Goal: Transaction & Acquisition: Purchase product/service

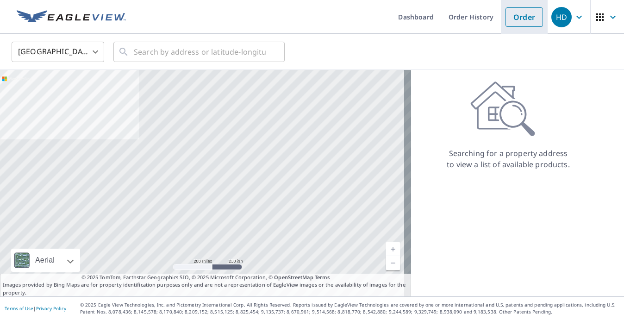
click at [520, 15] on link "Order" at bounding box center [523, 16] width 37 height 19
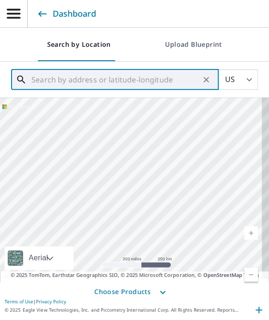
click at [174, 80] on input "text" at bounding box center [115, 80] width 168 height 26
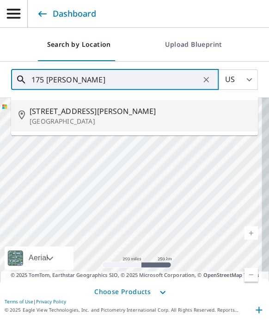
click at [122, 117] on p "[GEOGRAPHIC_DATA]" at bounding box center [140, 121] width 221 height 9
type input "[STREET_ADDRESS][PERSON_NAME][PERSON_NAME]"
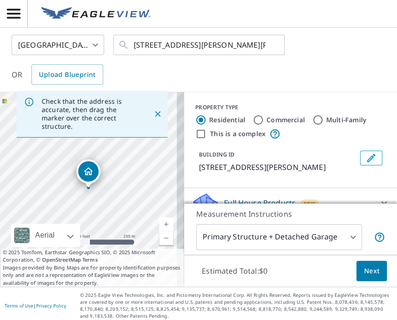
click at [20, 18] on icon "button" at bounding box center [13, 14] width 13 height 10
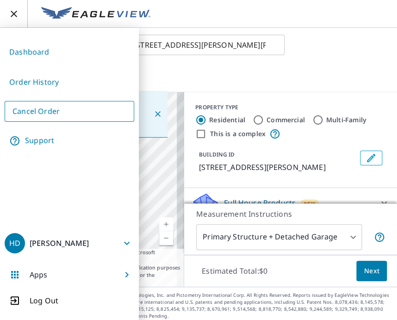
click at [43, 85] on link "Order History" at bounding box center [70, 82] width 130 height 23
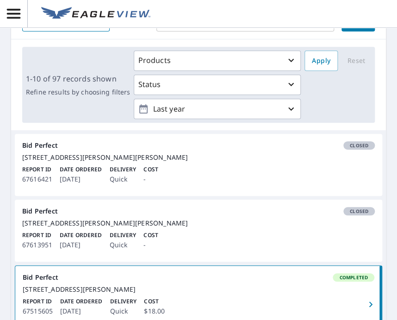
scroll to position [6, 0]
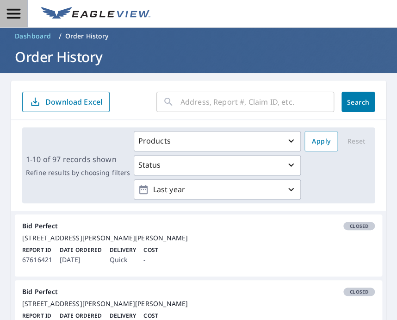
click at [24, 16] on span "button" at bounding box center [13, 14] width 27 height 16
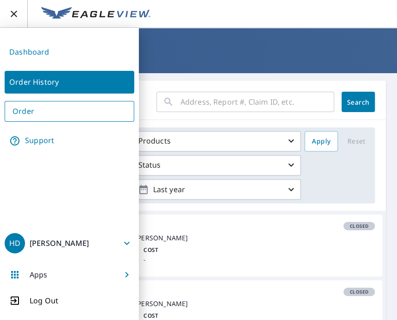
click at [22, 115] on link "Order" at bounding box center [70, 111] width 130 height 21
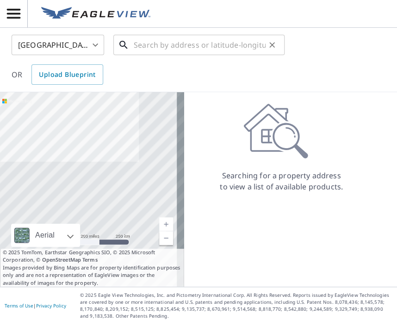
click at [145, 46] on input "text" at bounding box center [200, 45] width 132 height 26
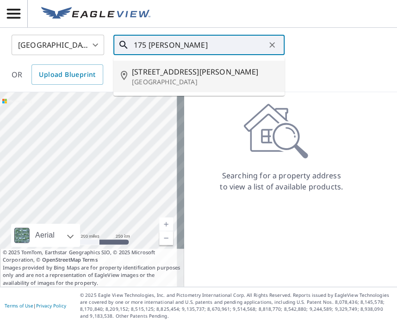
click at [174, 73] on span "[STREET_ADDRESS][PERSON_NAME]" at bounding box center [204, 71] width 145 height 11
type input "[STREET_ADDRESS][PERSON_NAME][PERSON_NAME]"
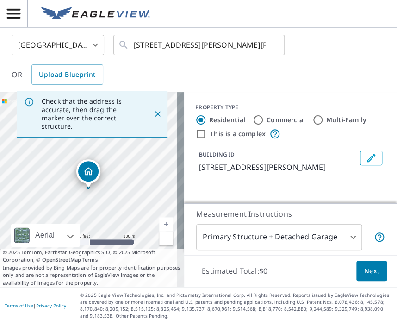
click at [357, 278] on button "Next" at bounding box center [371, 270] width 31 height 21
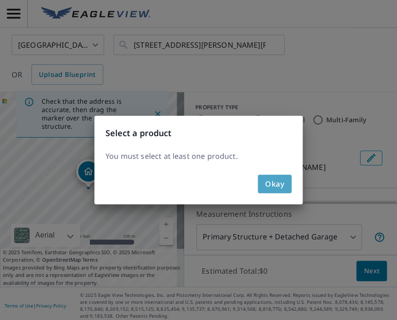
drag, startPoint x: 278, startPoint y: 185, endPoint x: 336, endPoint y: 151, distance: 67.8
click at [279, 181] on span "Okay" at bounding box center [274, 183] width 19 height 13
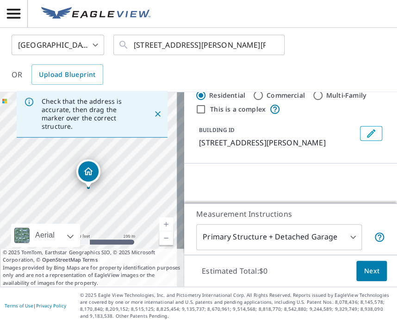
scroll to position [32, 0]
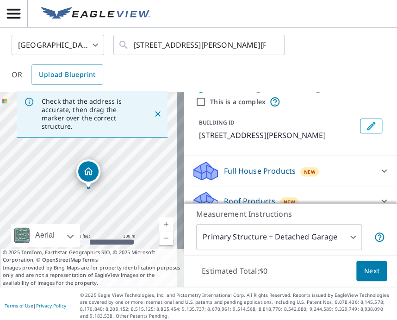
click at [341, 239] on body "HD HD [GEOGRAPHIC_DATA] US ​ [STREET_ADDRESS][PERSON_NAME][PERSON_NAME] ​ OR Up…" at bounding box center [198, 160] width 397 height 320
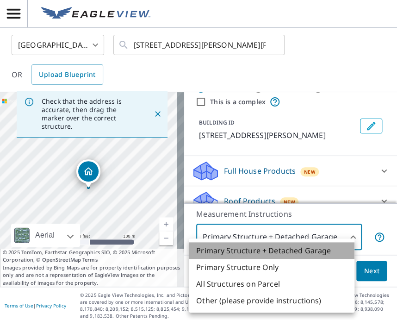
click at [331, 245] on li "Primary Structure + Detached Garage" at bounding box center [272, 250] width 166 height 17
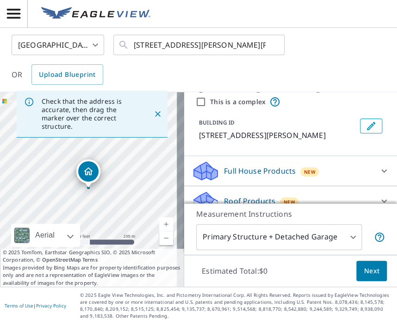
click at [339, 167] on div "Full House Products New" at bounding box center [282, 171] width 181 height 22
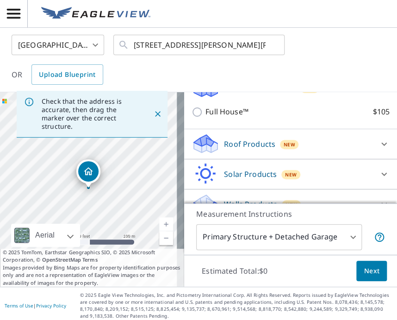
scroll to position [130, 0]
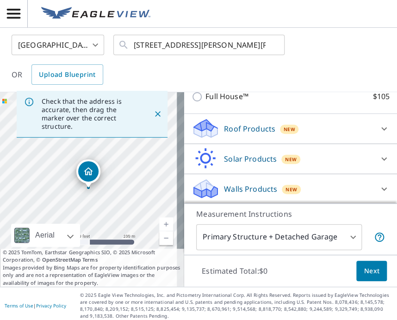
click at [357, 127] on div "Roof Products New" at bounding box center [282, 129] width 181 height 22
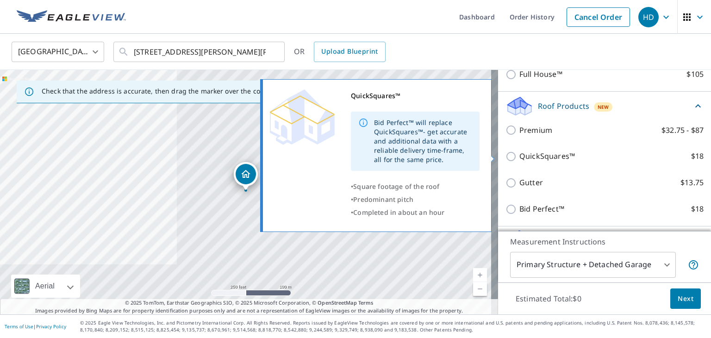
click at [539, 159] on p "QuickSquares™" at bounding box center [547, 156] width 56 height 12
click at [519, 159] on input "QuickSquares™ $18" at bounding box center [512, 156] width 14 height 11
checkbox input "true"
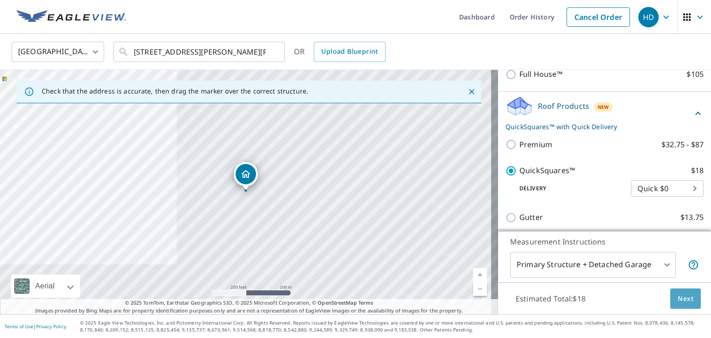
click at [623, 300] on button "Next" at bounding box center [685, 298] width 31 height 21
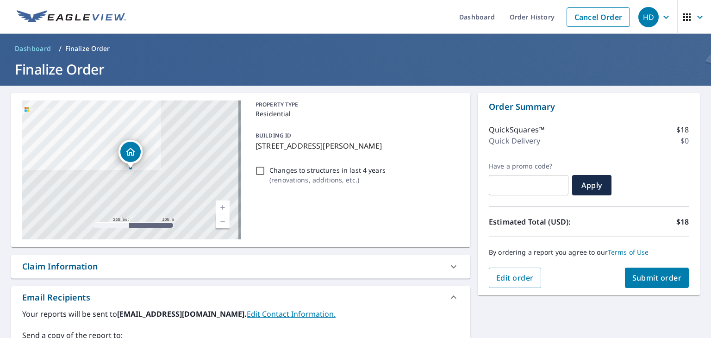
click at [623, 273] on span "Submit order" at bounding box center [657, 278] width 50 height 10
